Goal: Communication & Community: Answer question/provide support

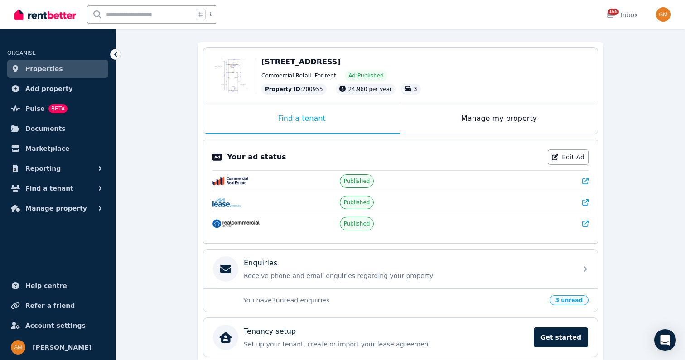
scroll to position [111, 0]
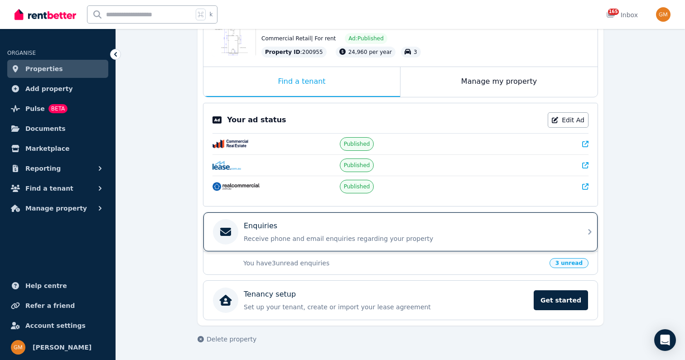
click at [272, 229] on p "Enquiries" at bounding box center [261, 226] width 34 height 11
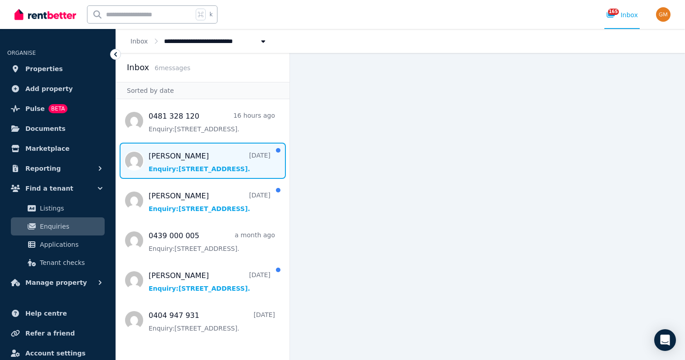
click at [203, 163] on span "Message list" at bounding box center [203, 161] width 174 height 36
